Goal: Task Accomplishment & Management: Understand process/instructions

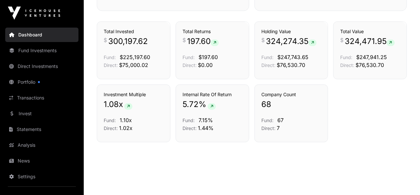
scroll to position [464, 0]
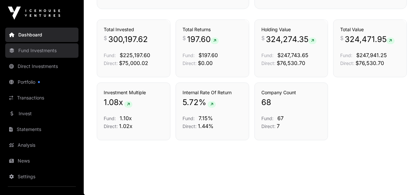
click at [33, 51] on link "Fund Investments" at bounding box center [41, 50] width 73 height 14
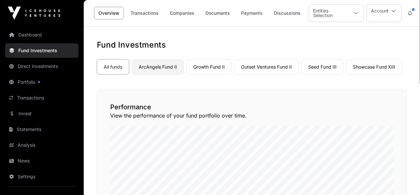
click at [152, 67] on link "ArcAngels Fund II" at bounding box center [158, 66] width 52 height 15
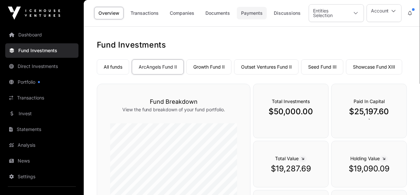
click at [248, 11] on link "Payments" at bounding box center [252, 13] width 30 height 12
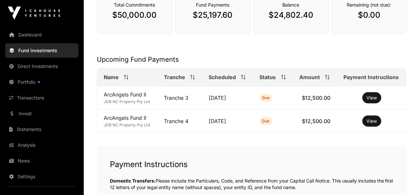
scroll to position [119, 0]
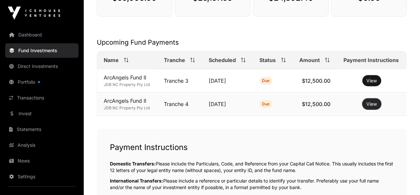
click at [375, 102] on button "View" at bounding box center [372, 103] width 19 height 11
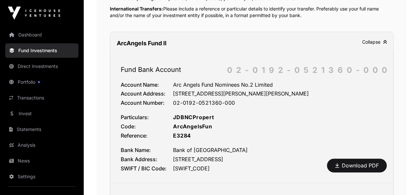
scroll to position [320, 0]
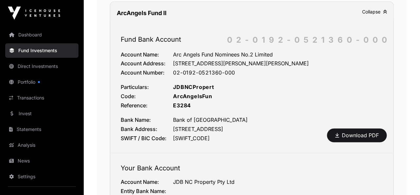
click at [188, 137] on div "BKNZNZ22" at bounding box center [278, 138] width 210 height 8
copy div "BKNZNZ22"
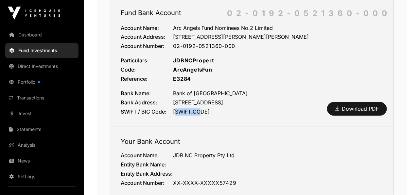
scroll to position [323, 0]
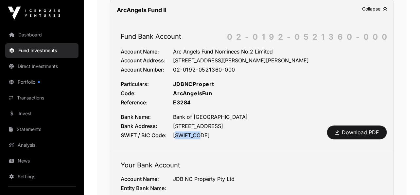
drag, startPoint x: 174, startPoint y: 59, endPoint x: 318, endPoint y: 59, distance: 144.1
click at [318, 59] on div "125 St George Bay Road, Parnell, Auckland, New Zealand" at bounding box center [278, 61] width 210 height 8
copy div "125 St George Bay Road, Parnell, Auckland, New Zealand"
click at [246, 87] on blockquote "Account Name: Arc Angels Fund Nominees No.2 Limited Account Address: 125 St Geo…" at bounding box center [252, 93] width 263 height 92
click at [242, 57] on div "125 St George Bay Road, Parnell, Auckland, New Zealand" at bounding box center [278, 61] width 210 height 8
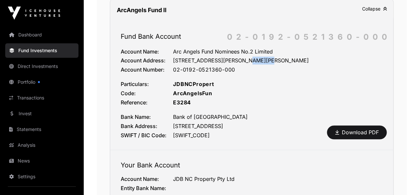
click at [242, 57] on div "125 St George Bay Road, Parnell, Auckland, New Zealand" at bounding box center [278, 61] width 210 height 8
copy div "Parnell"
drag, startPoint x: 174, startPoint y: 59, endPoint x: 319, endPoint y: 58, distance: 144.4
click at [319, 58] on div "125 St George Bay Road, Parnell, Auckland, New Zealand" at bounding box center [278, 61] width 210 height 8
copy div "125 St George Bay Road, Parnell, Auckland, New Zealand"
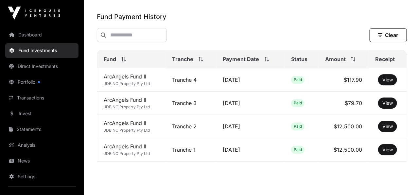
scroll to position [583, 0]
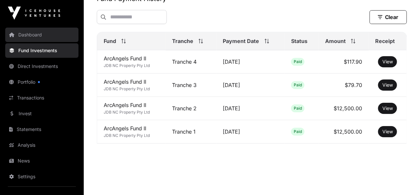
click at [40, 31] on link "Dashboard" at bounding box center [41, 35] width 73 height 14
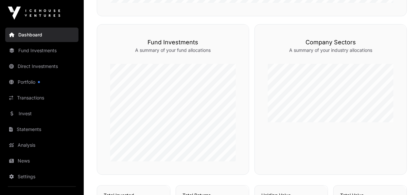
scroll to position [341, 0]
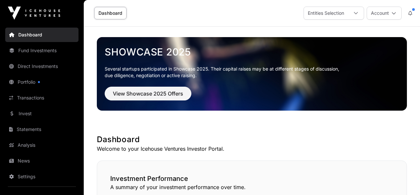
scroll to position [464, 0]
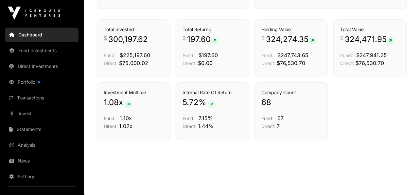
scroll to position [464, 0]
